Goal: Information Seeking & Learning: Compare options

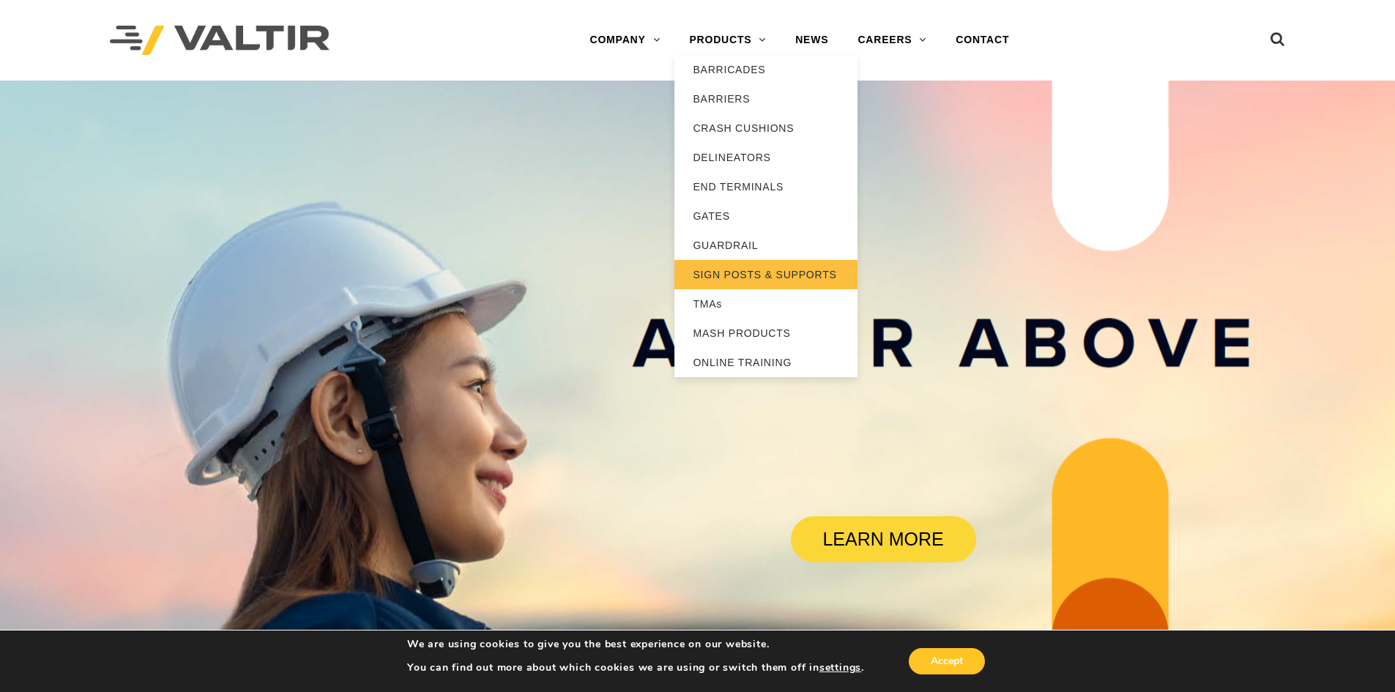
click at [738, 275] on link "SIGN POSTS & SUPPORTS" at bounding box center [766, 274] width 183 height 29
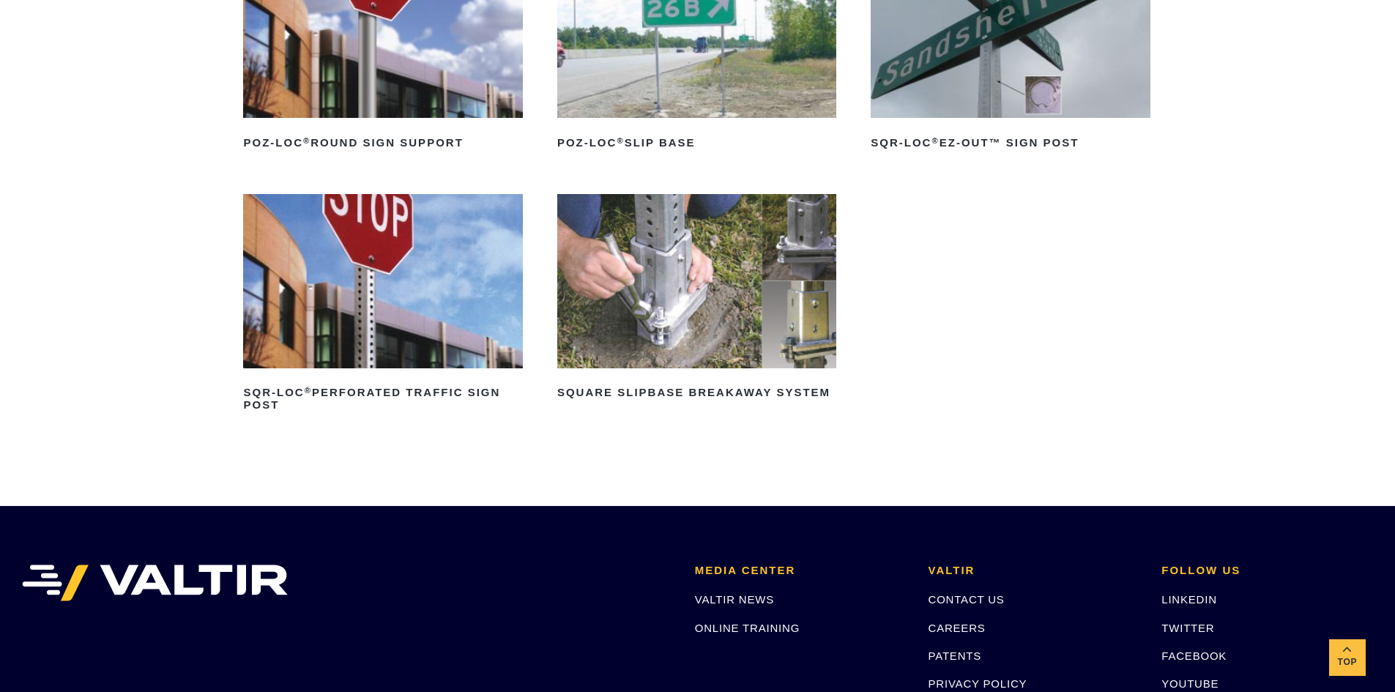
scroll to position [293, 0]
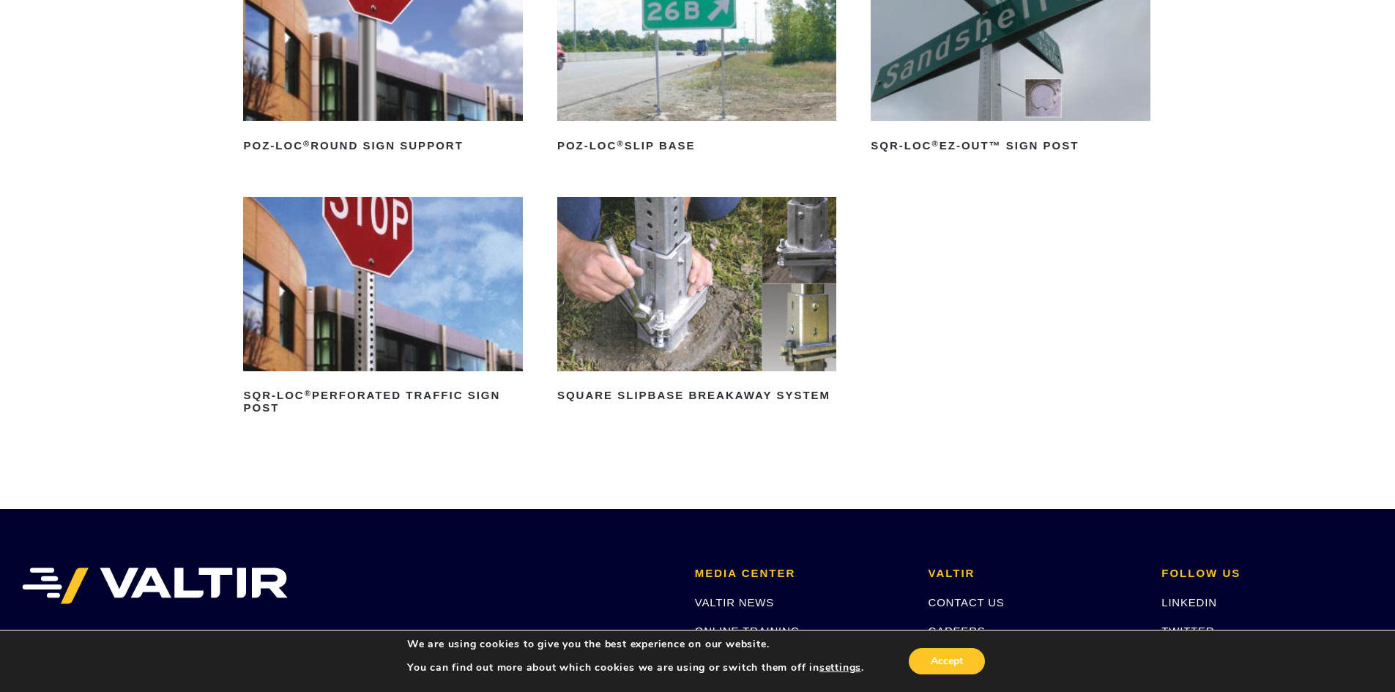
click at [453, 324] on img at bounding box center [382, 284] width 279 height 174
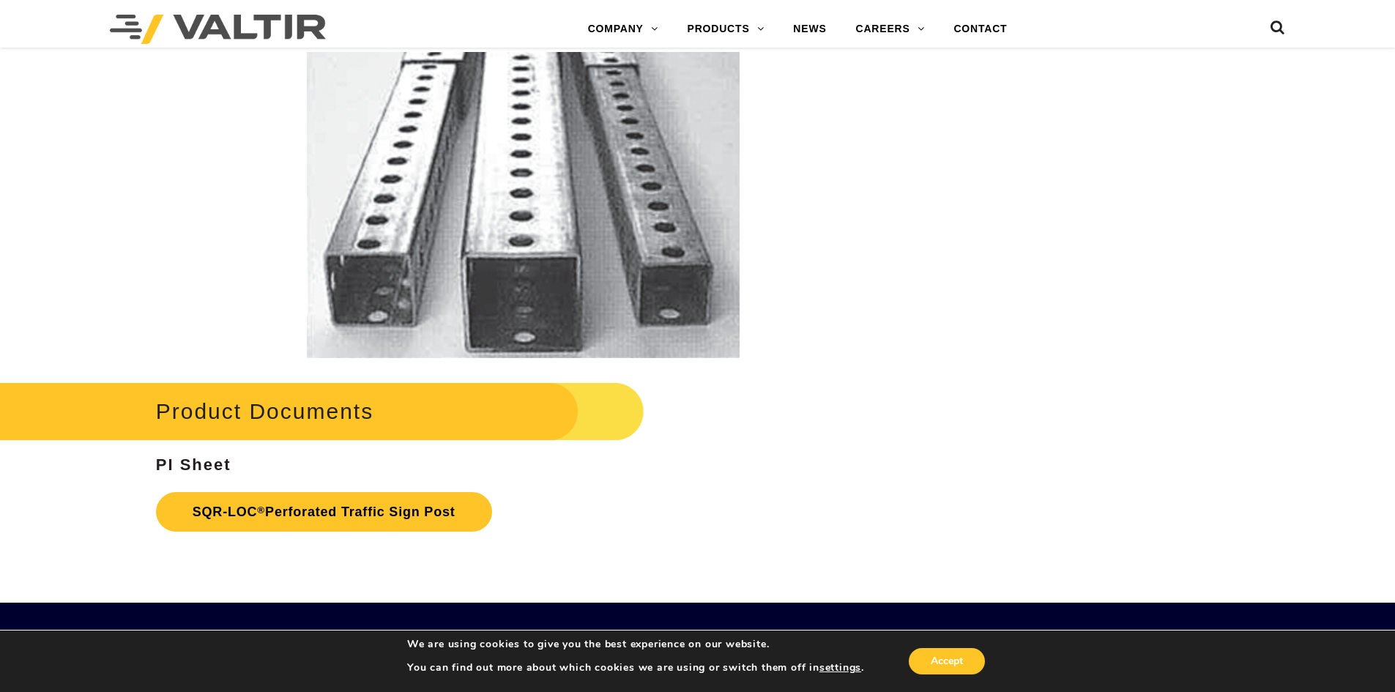
scroll to position [2857, 0]
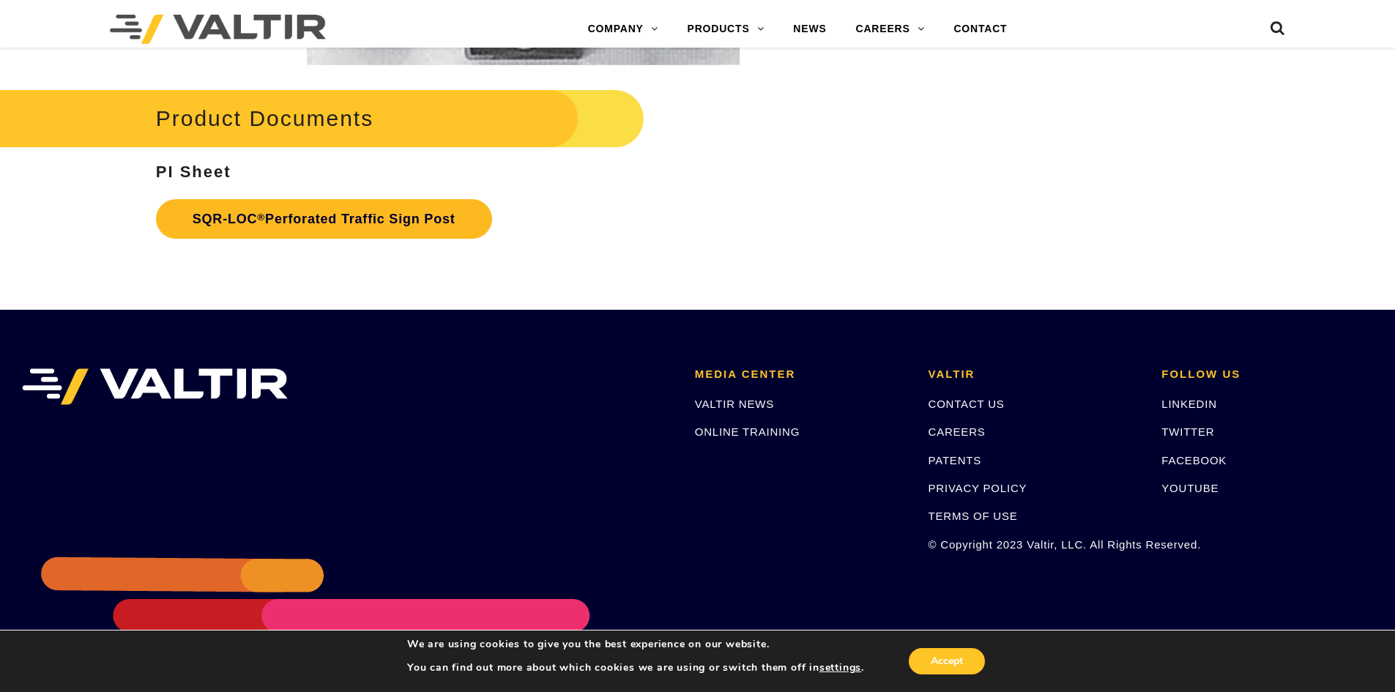
click at [357, 218] on link "SQR-LOC ® Perforated Traffic Sign Post" at bounding box center [324, 219] width 336 height 40
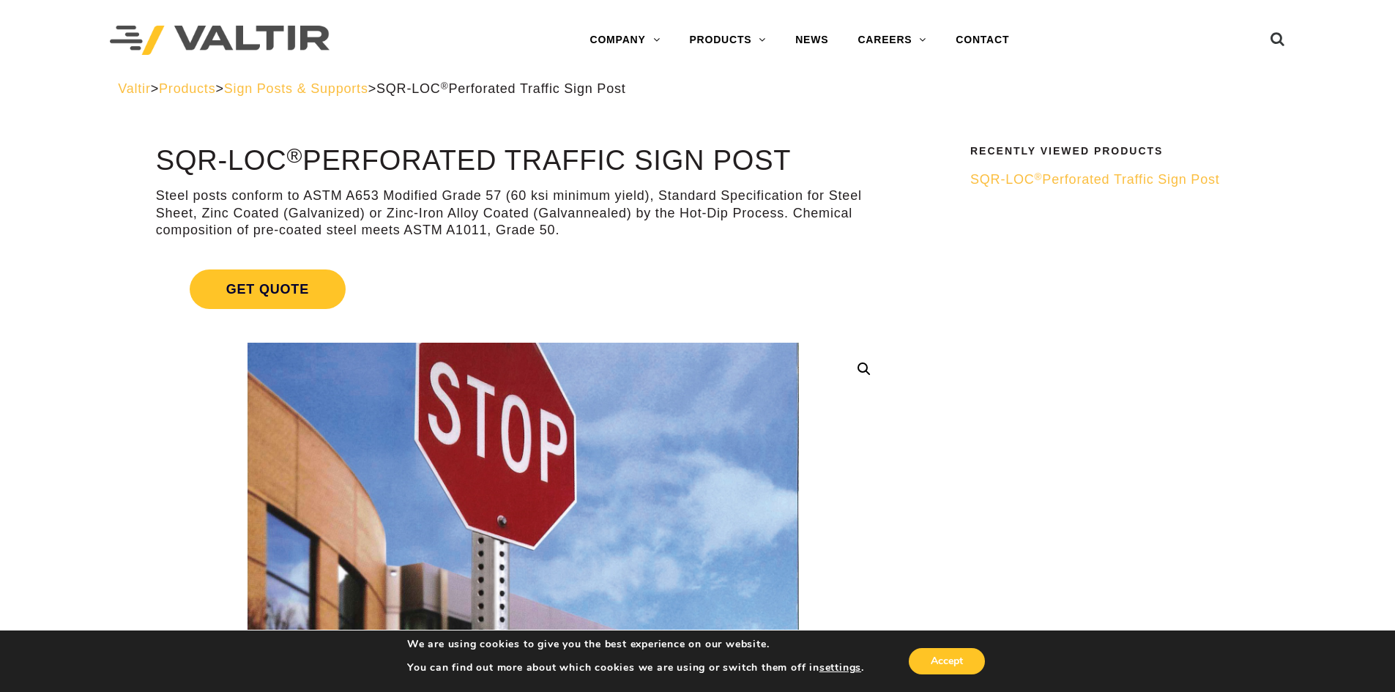
click at [364, 92] on span "Sign Posts & Supports" at bounding box center [296, 88] width 144 height 15
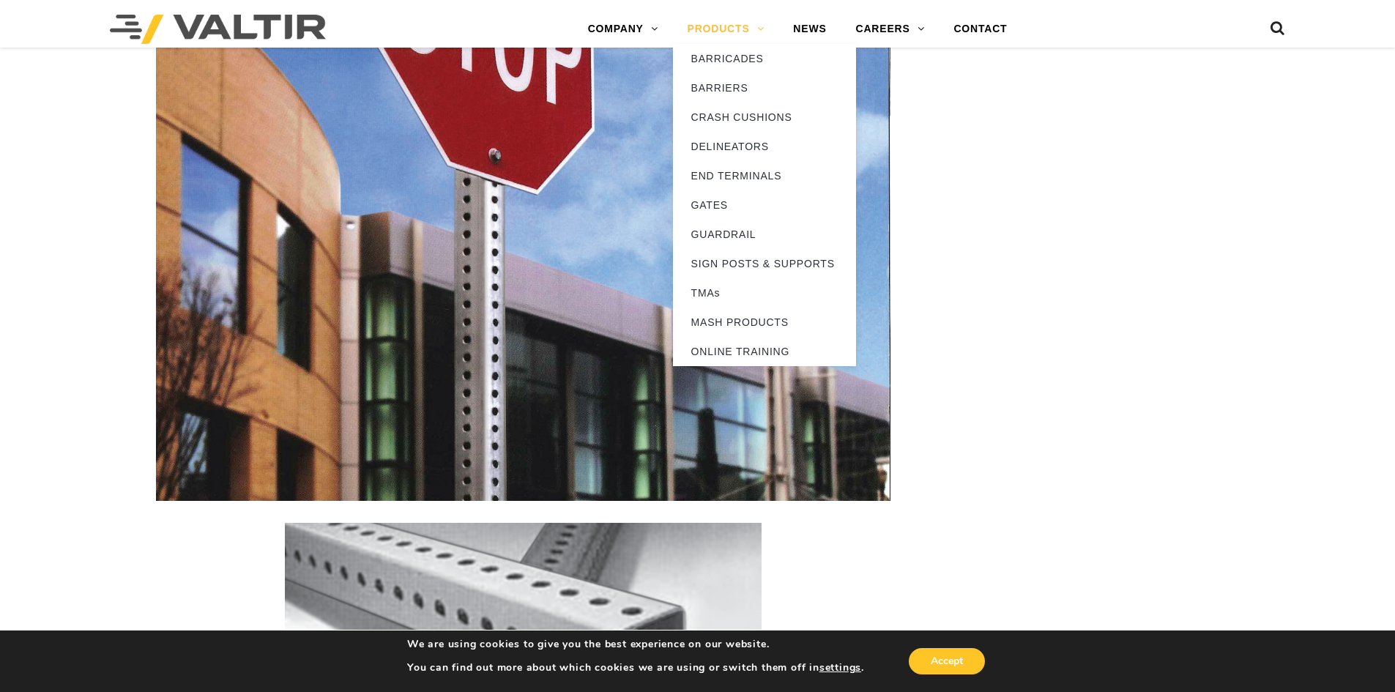
scroll to position [1758, 0]
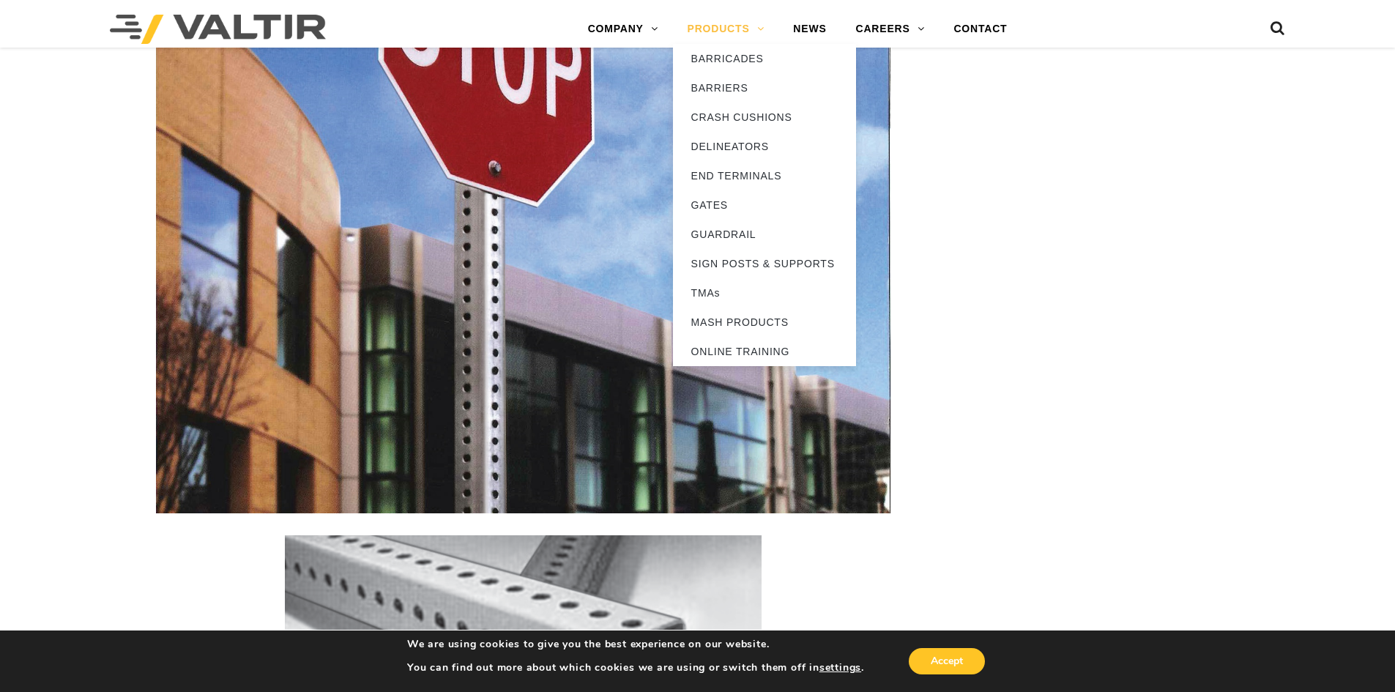
click at [707, 28] on link "PRODUCTS" at bounding box center [726, 29] width 106 height 29
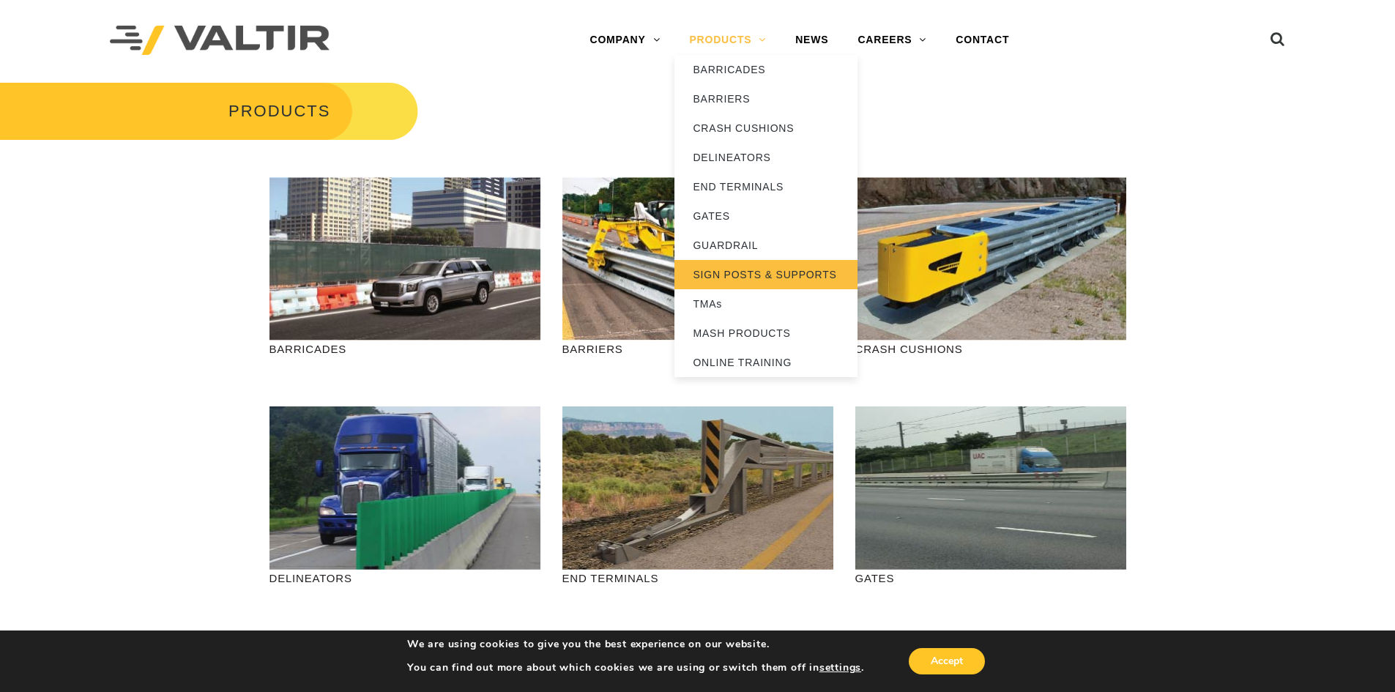
click at [766, 266] on link "SIGN POSTS & SUPPORTS" at bounding box center [766, 274] width 183 height 29
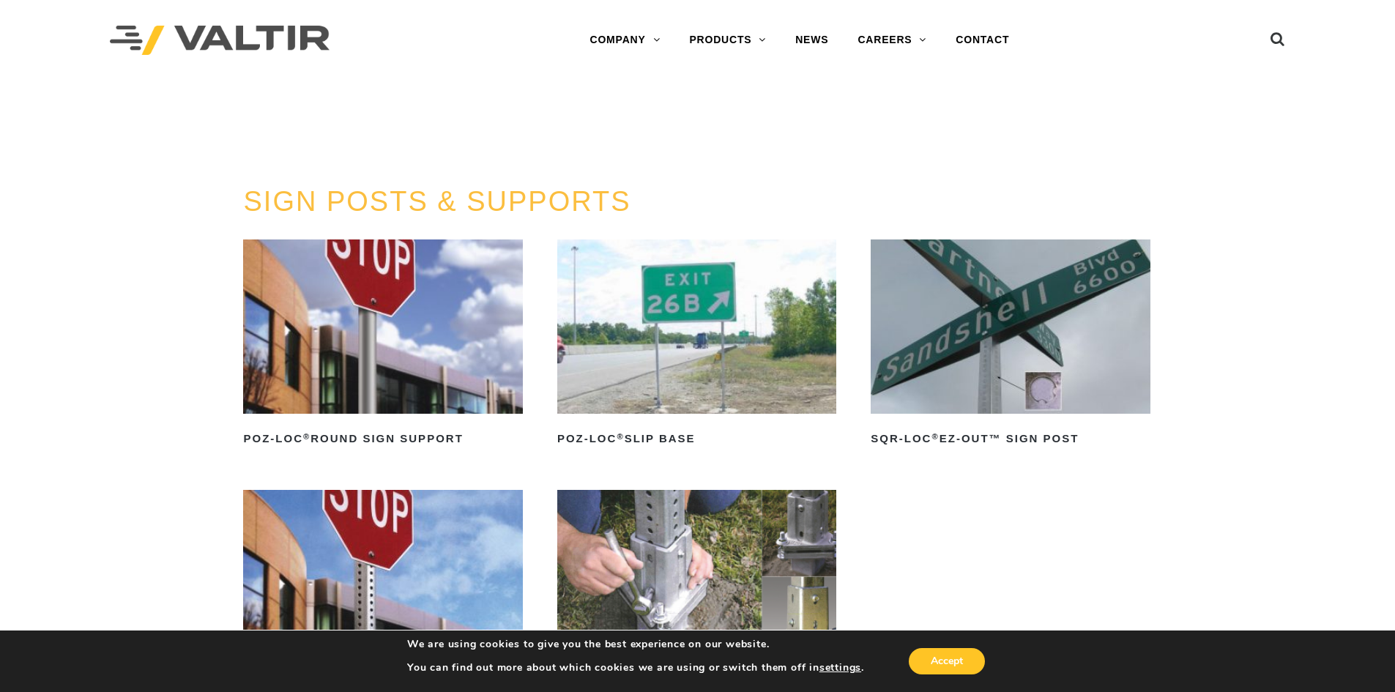
click at [513, 388] on img at bounding box center [382, 327] width 279 height 174
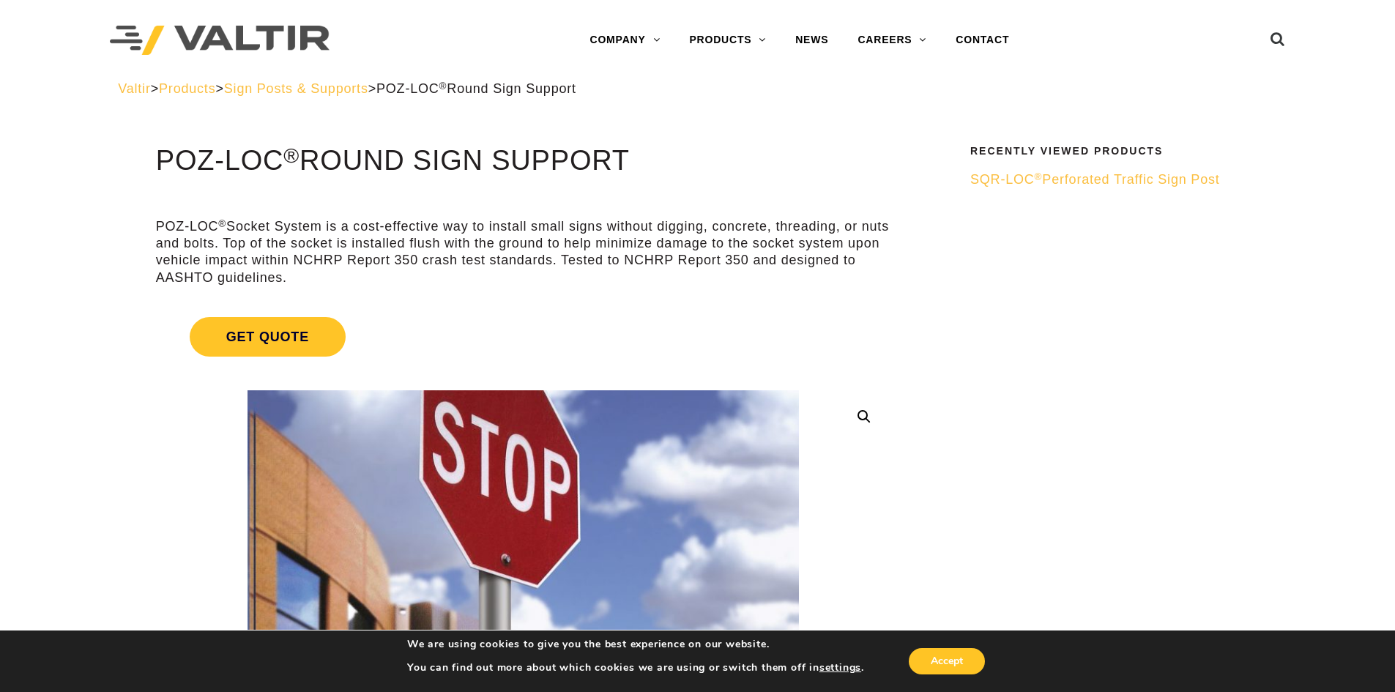
click at [334, 84] on span "Sign Posts & Supports" at bounding box center [296, 88] width 144 height 15
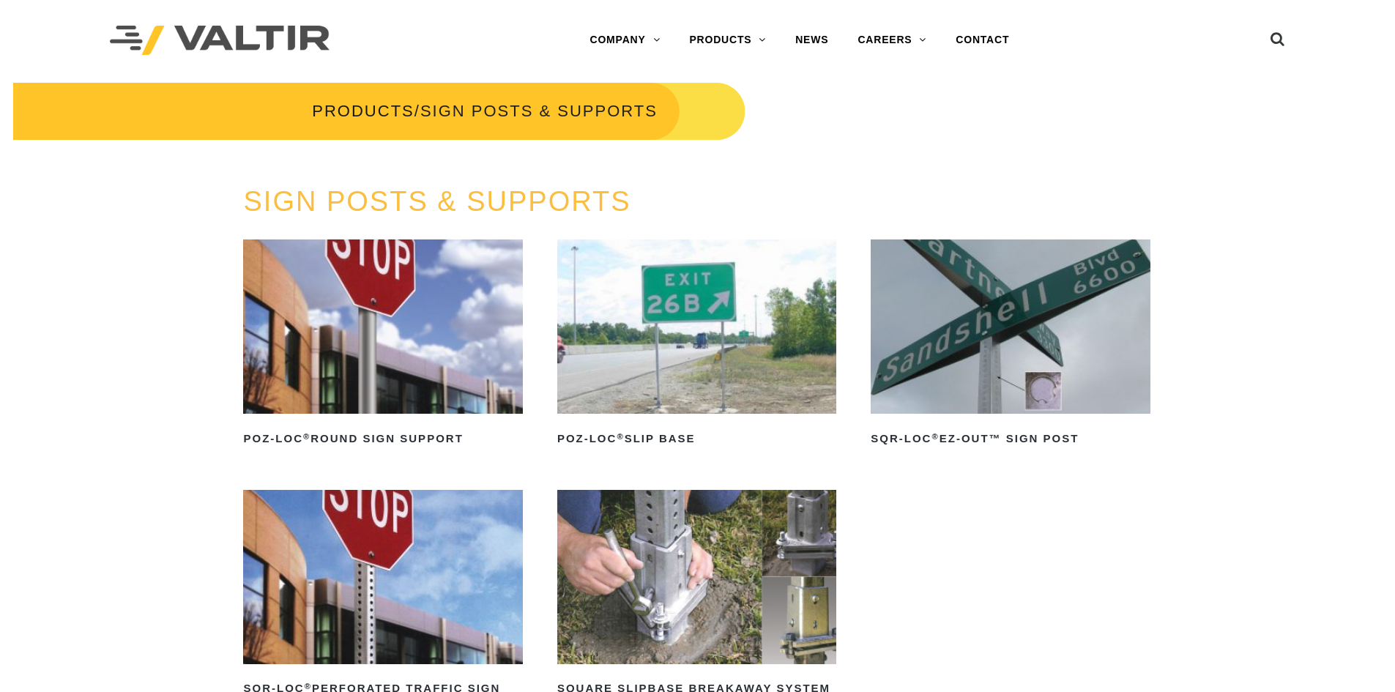
click at [985, 311] on img at bounding box center [1010, 327] width 279 height 174
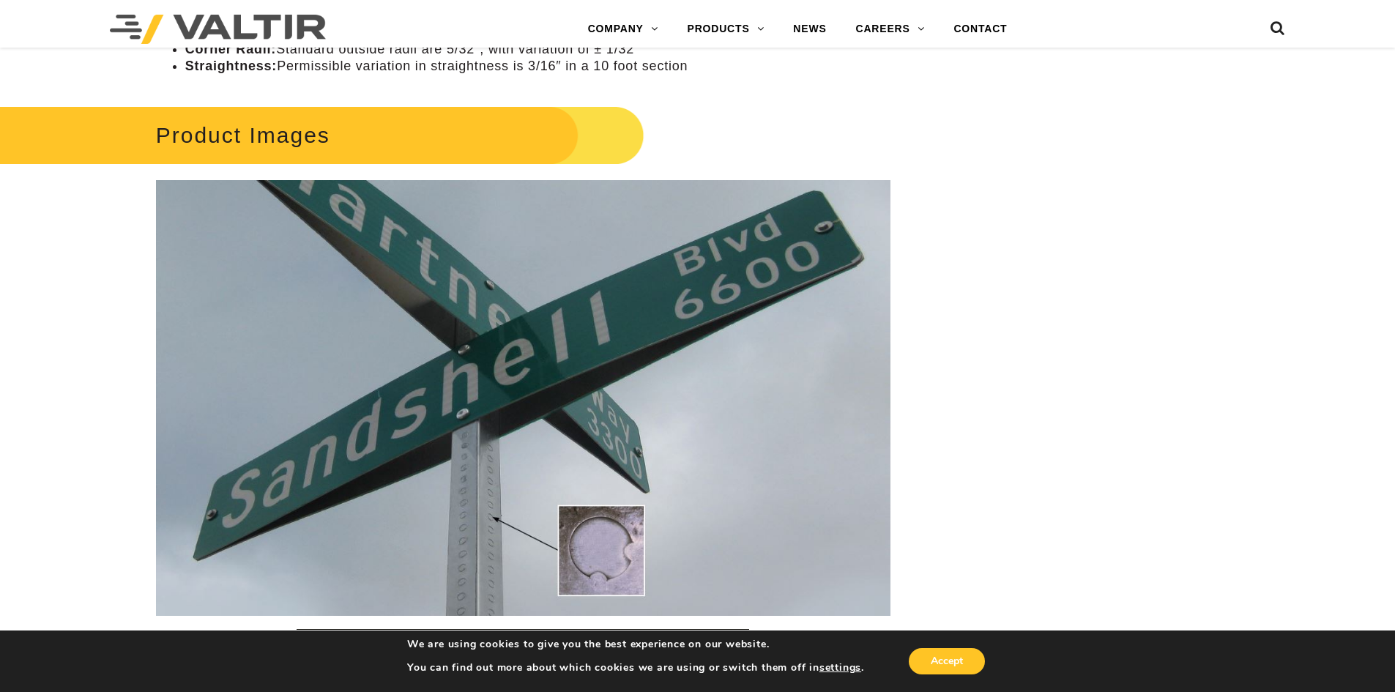
scroll to position [1685, 0]
